Goal: Information Seeking & Learning: Learn about a topic

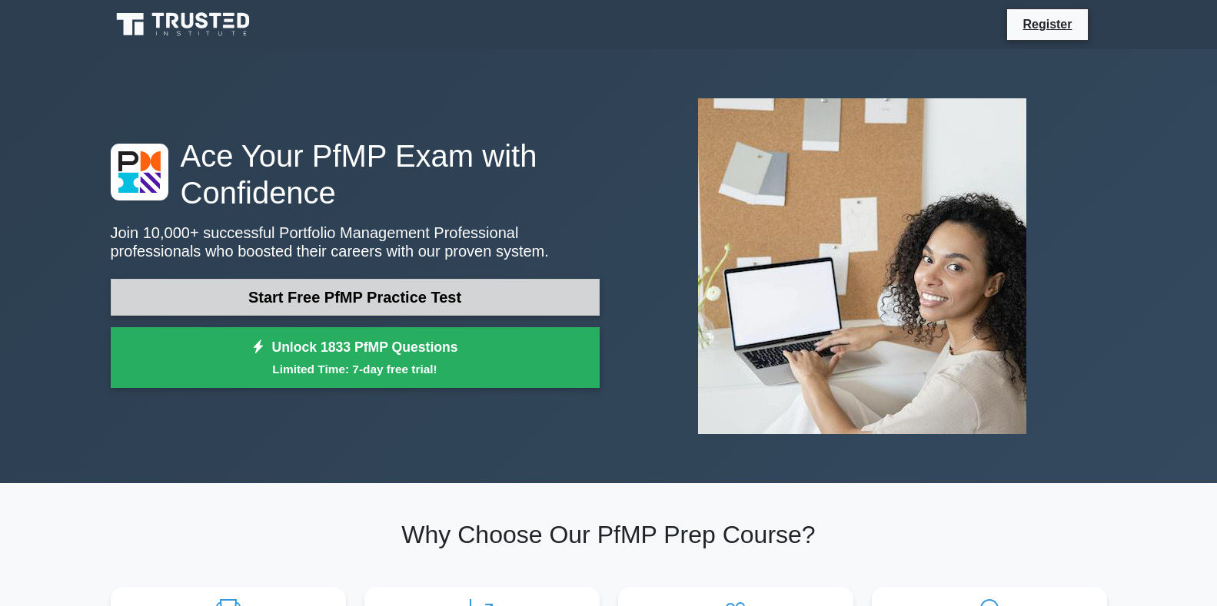
click at [364, 294] on link "Start Free PfMP Practice Test" at bounding box center [355, 297] width 489 height 37
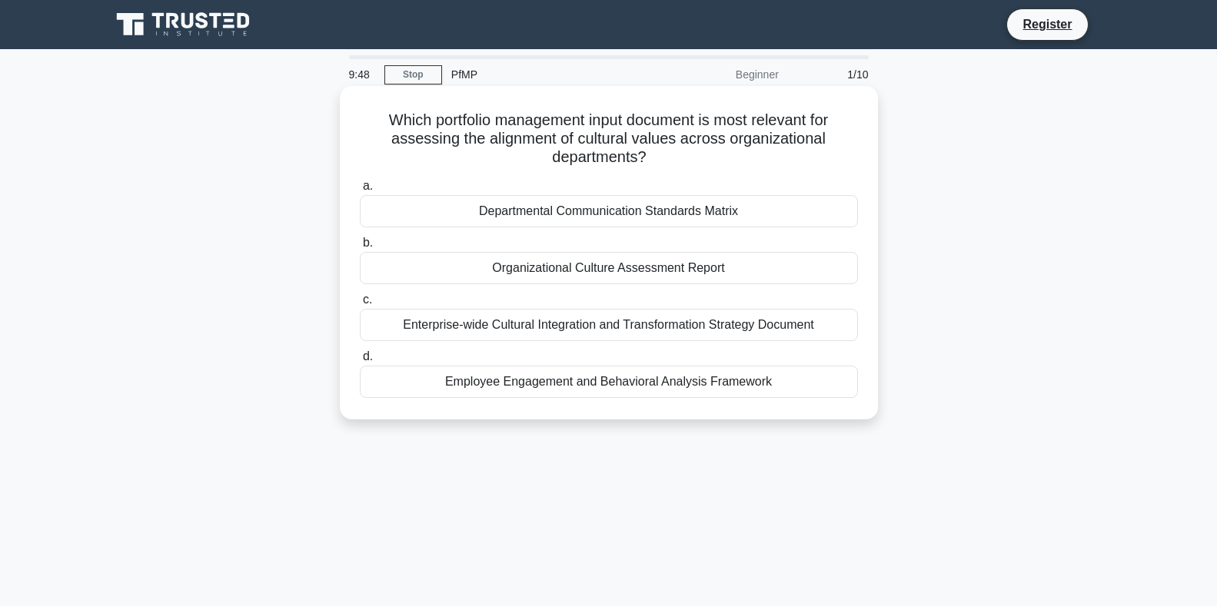
drag, startPoint x: 638, startPoint y: 188, endPoint x: 635, endPoint y: 201, distance: 12.7
click at [636, 199] on label "a. Departmental Communication Standards Matrix" at bounding box center [609, 202] width 498 height 51
click at [635, 201] on div "Departmental Communication Standards Matrix" at bounding box center [609, 211] width 498 height 32
click at [360, 191] on input "a. Departmental Communication Standards Matrix" at bounding box center [360, 186] width 0 height 10
